Goal: Information Seeking & Learning: Learn about a topic

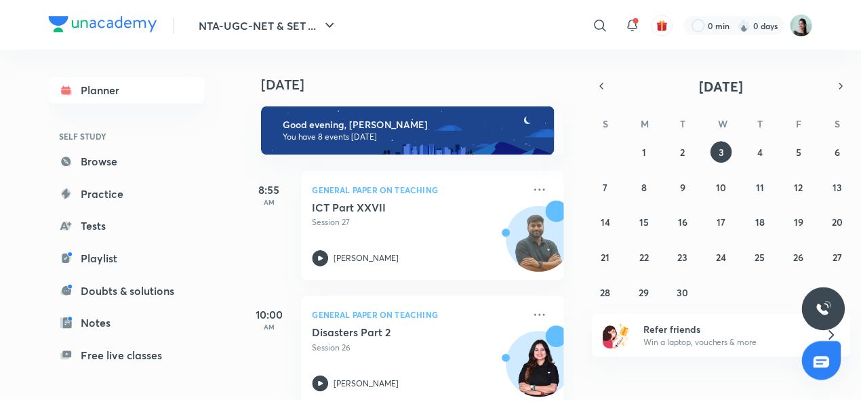
scroll to position [300, 0]
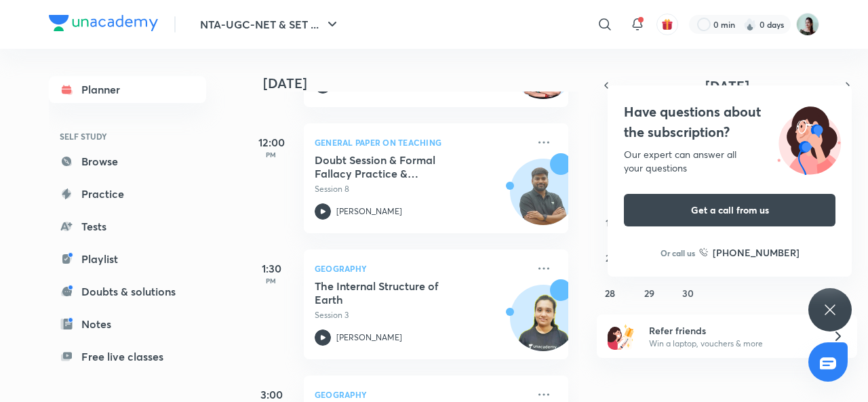
click at [599, 30] on icon at bounding box center [605, 24] width 16 height 16
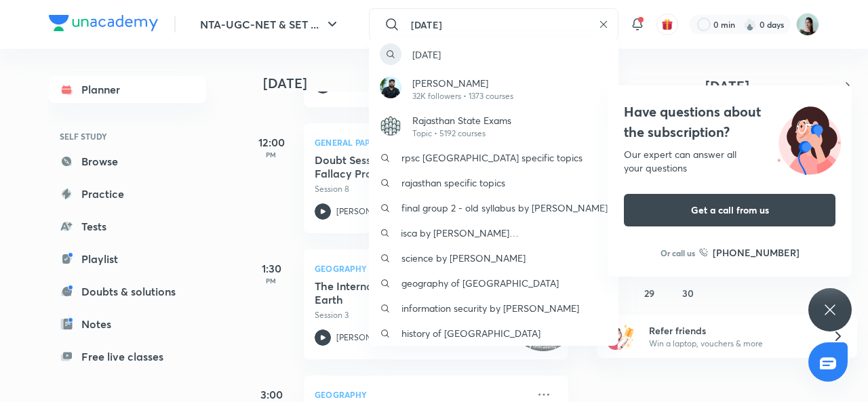
type input "[DATE]"
click at [452, 88] on p "[PERSON_NAME]" at bounding box center [462, 83] width 101 height 14
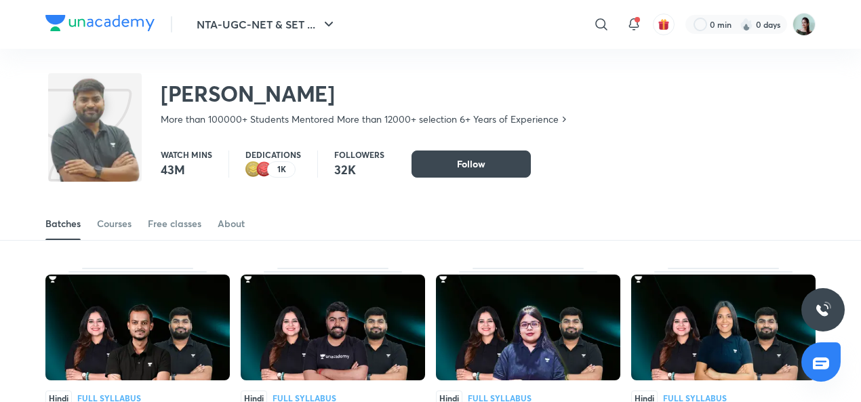
click at [117, 227] on div "Courses" at bounding box center [114, 224] width 35 height 14
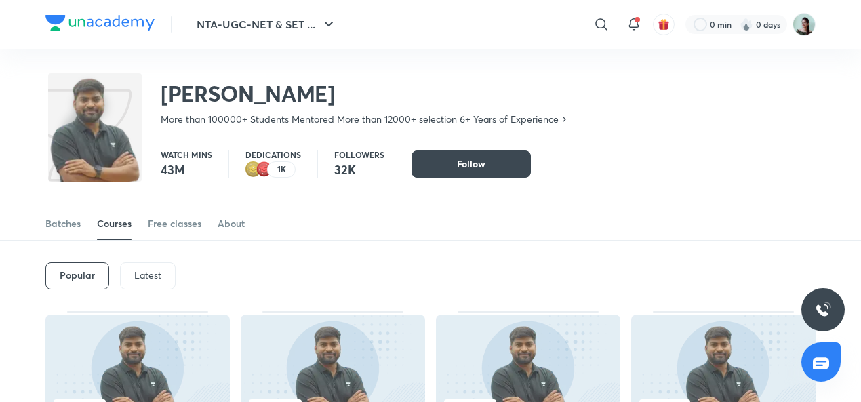
click at [151, 278] on p "Latest" at bounding box center [147, 275] width 27 height 11
click at [158, 280] on h6 "Latest" at bounding box center [147, 275] width 28 height 11
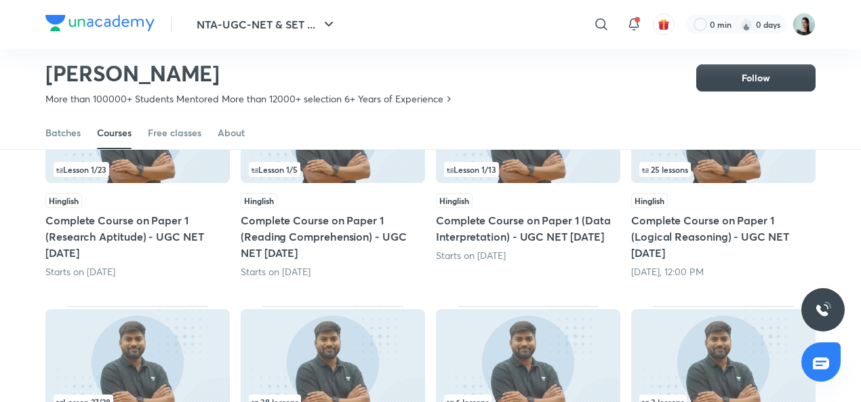
scroll to position [197, 0]
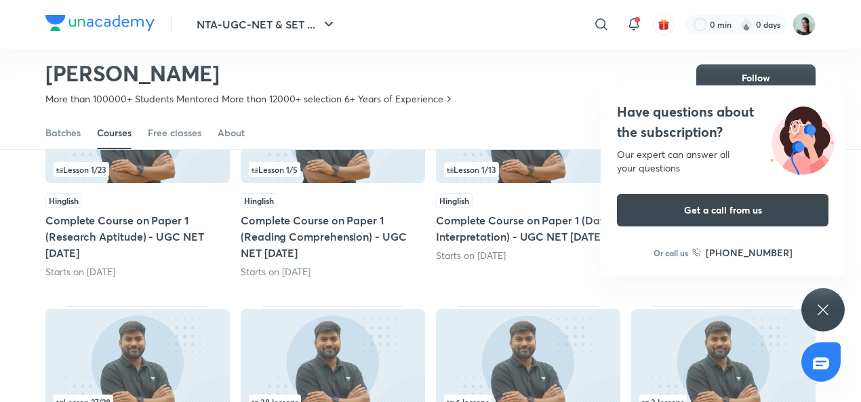
click at [823, 306] on icon at bounding box center [823, 310] width 16 height 16
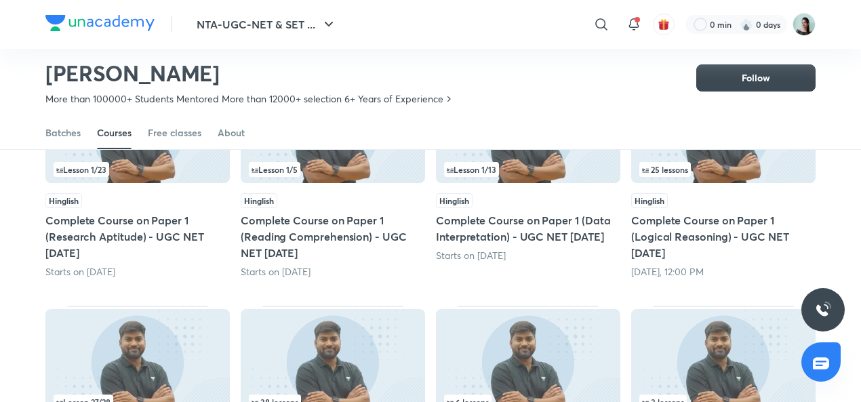
click at [740, 161] on img at bounding box center [724, 130] width 185 height 106
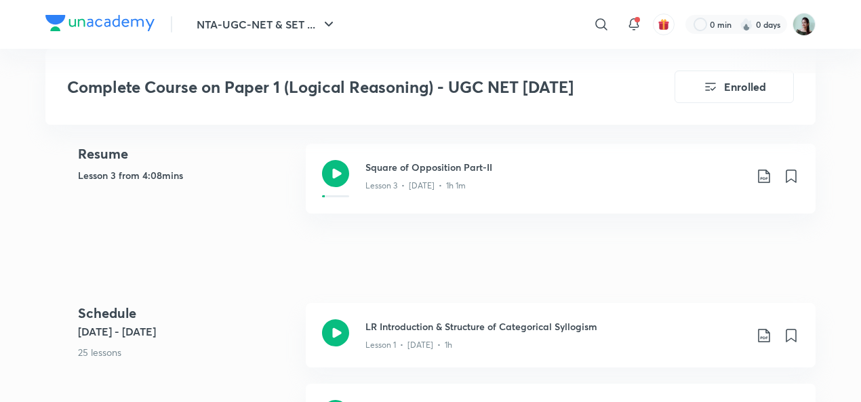
scroll to position [574, 0]
click at [525, 189] on div "Lesson 3 • [DATE] • 1h 1m" at bounding box center [556, 183] width 380 height 18
